Goal: Navigation & Orientation: Find specific page/section

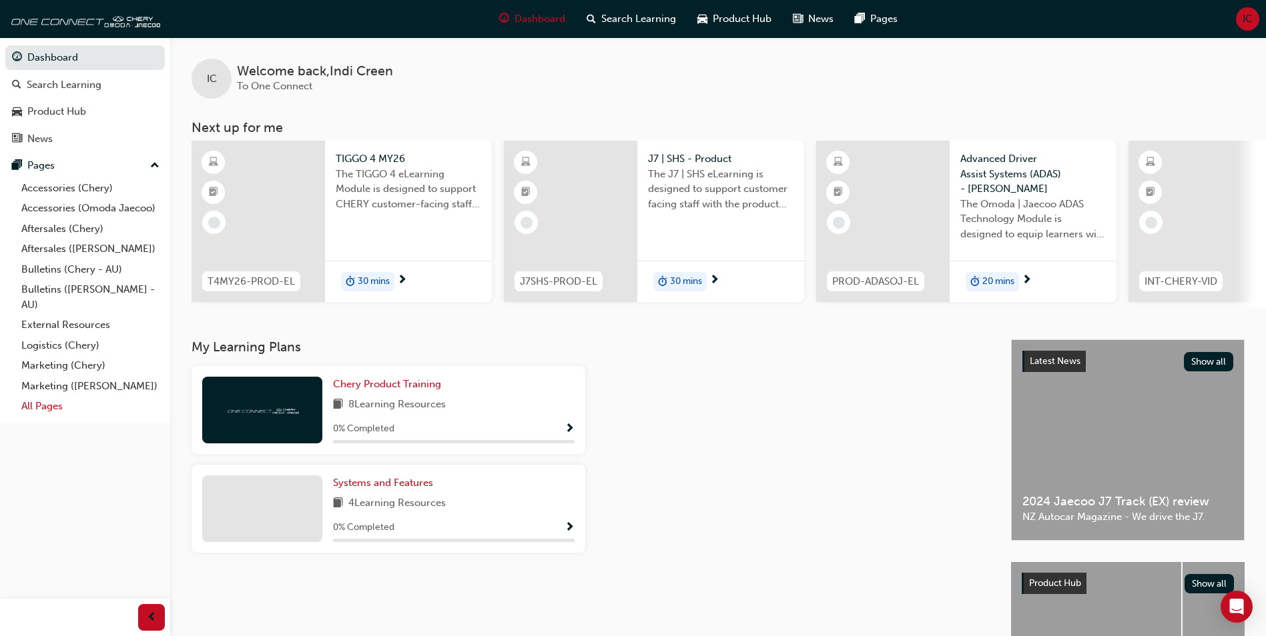
click at [55, 406] on link "All Pages" at bounding box center [90, 406] width 149 height 21
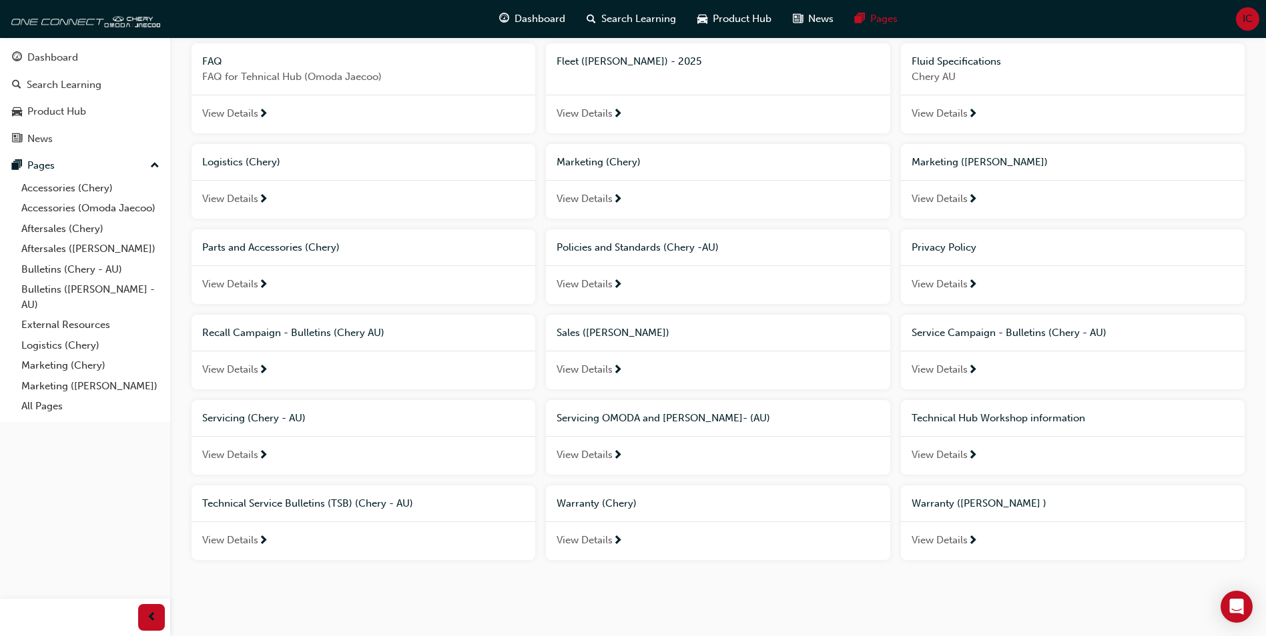
scroll to position [386, 0]
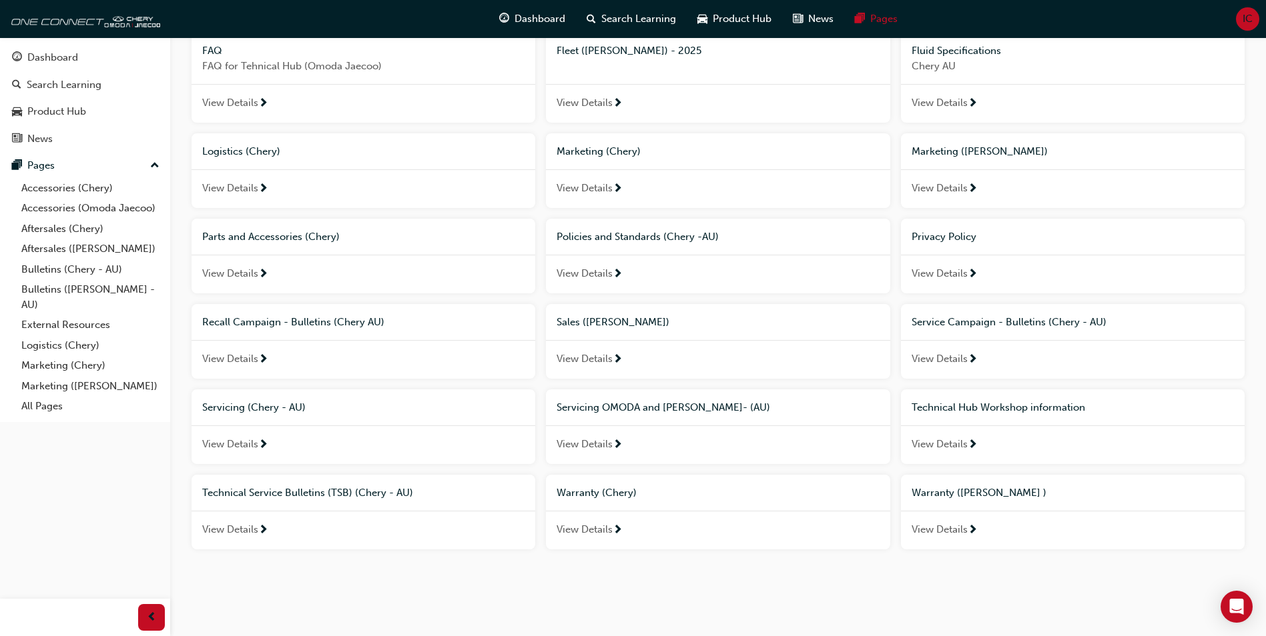
click at [245, 452] on span "View Details" at bounding box center [230, 444] width 56 height 15
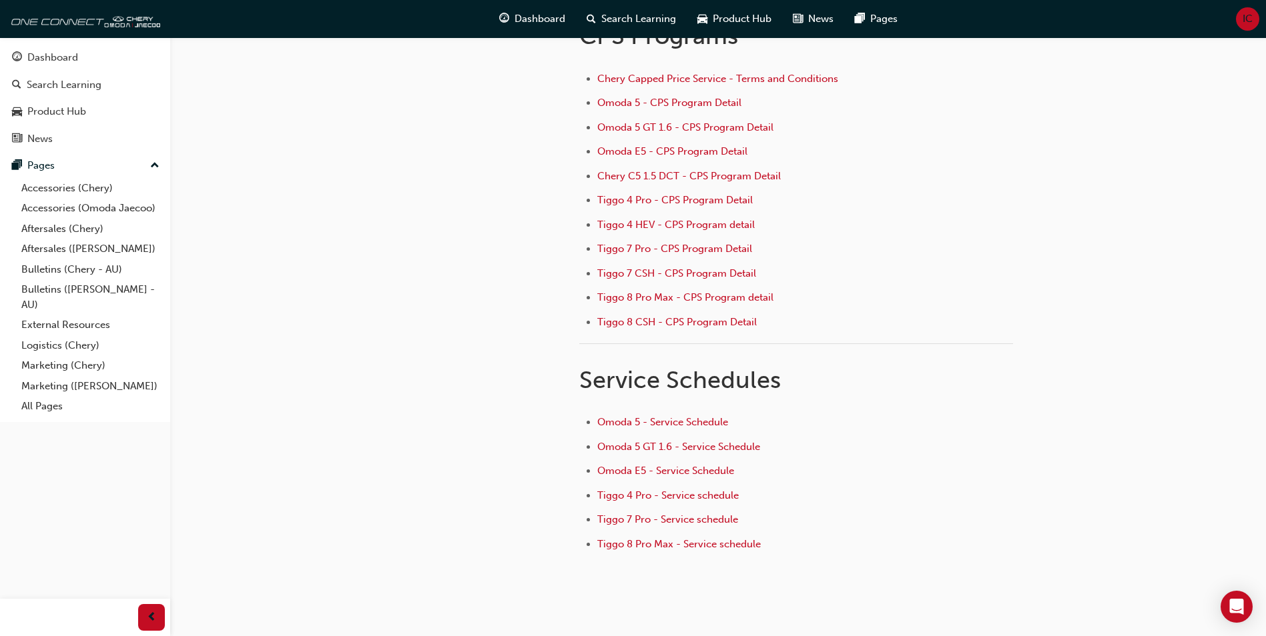
scroll to position [179, 0]
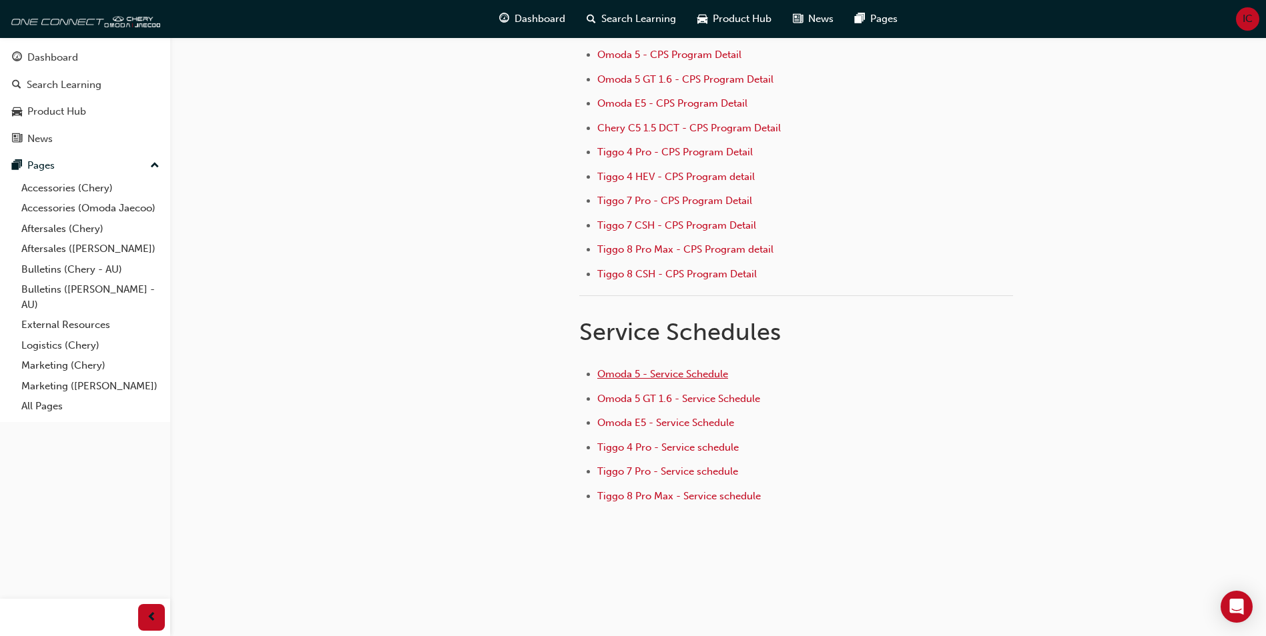
click at [687, 369] on span "Omoda 5 - Service Schedule" at bounding box center [662, 374] width 131 height 12
